Goal: Check status: Check status

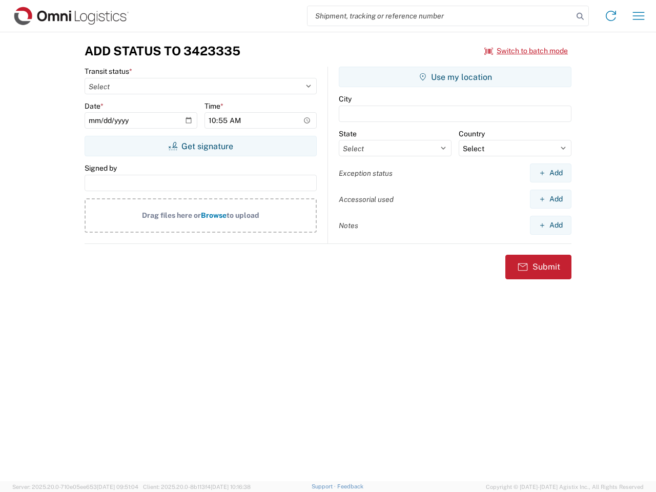
click at [440, 16] on input "search" at bounding box center [441, 15] width 266 height 19
click at [580, 16] on icon at bounding box center [580, 16] width 14 height 14
click at [611, 16] on icon at bounding box center [611, 16] width 16 height 16
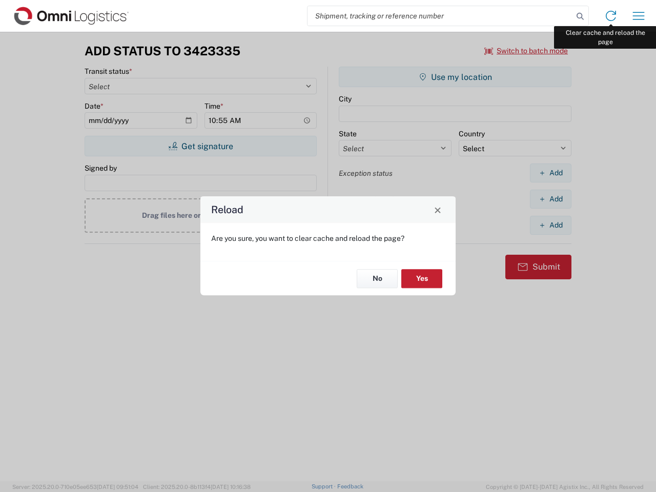
click at [639, 16] on div "Reload Are you sure, you want to clear cache and reload the page? No Yes" at bounding box center [328, 246] width 656 height 492
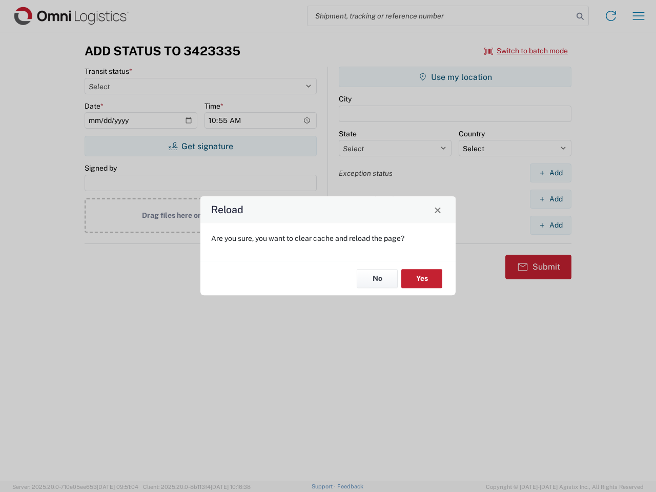
click at [526, 51] on div "Reload Are you sure, you want to clear cache and reload the page? No Yes" at bounding box center [328, 246] width 656 height 492
click at [200, 146] on div "Reload Are you sure, you want to clear cache and reload the page? No Yes" at bounding box center [328, 246] width 656 height 492
click at [455, 77] on div "Reload Are you sure, you want to clear cache and reload the page? No Yes" at bounding box center [328, 246] width 656 height 492
click at [551, 173] on div "Reload Are you sure, you want to clear cache and reload the page? No Yes" at bounding box center [328, 246] width 656 height 492
click at [551, 199] on div "Reload Are you sure, you want to clear cache and reload the page? No Yes" at bounding box center [328, 246] width 656 height 492
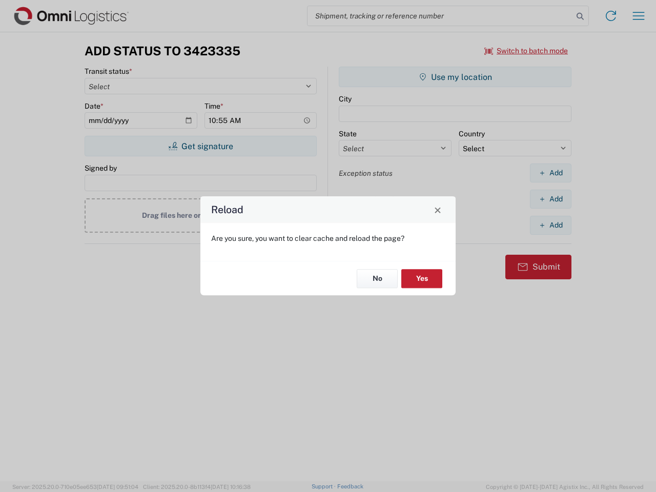
click at [551, 225] on div "Reload Are you sure, you want to clear cache and reload the page? No Yes" at bounding box center [328, 246] width 656 height 492
